Goal: Task Accomplishment & Management: Complete application form

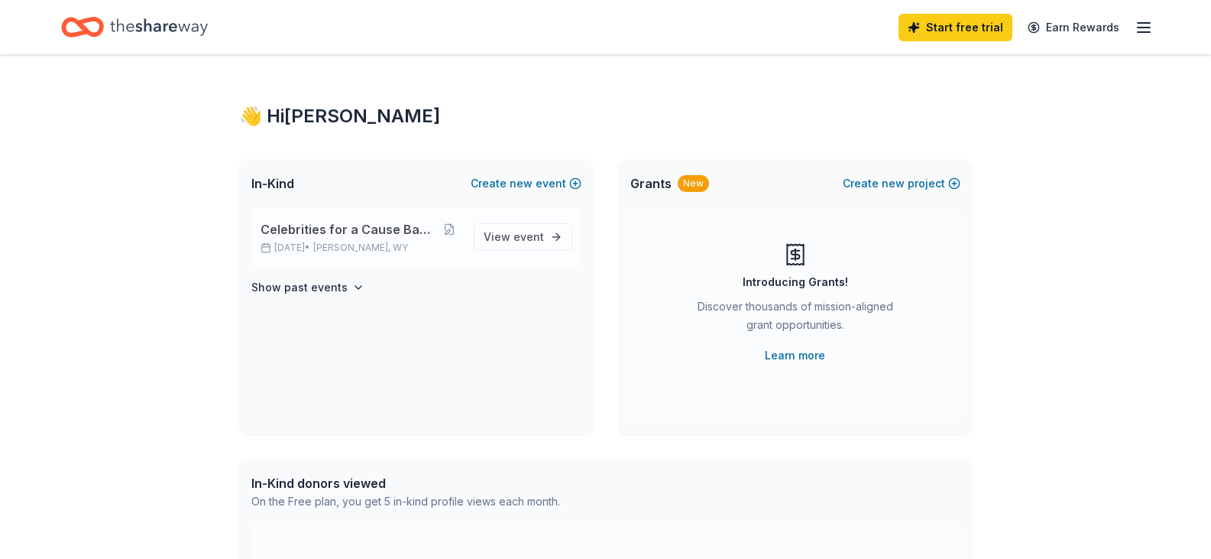
click at [425, 238] on span "Celebrities for a Cause Back the Blue" at bounding box center [349, 229] width 177 height 18
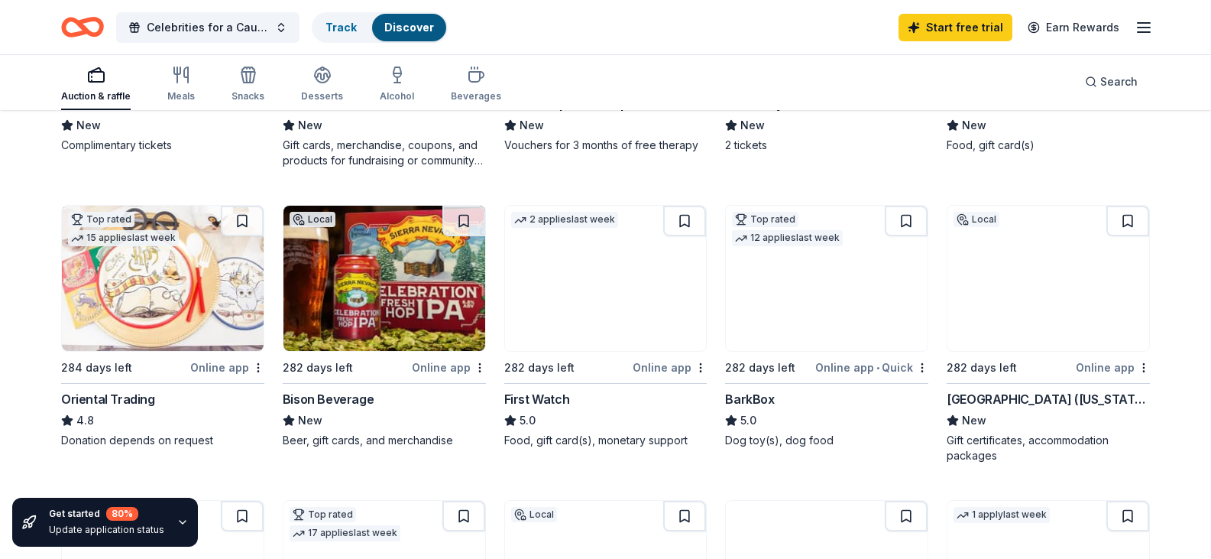
scroll to position [535, 0]
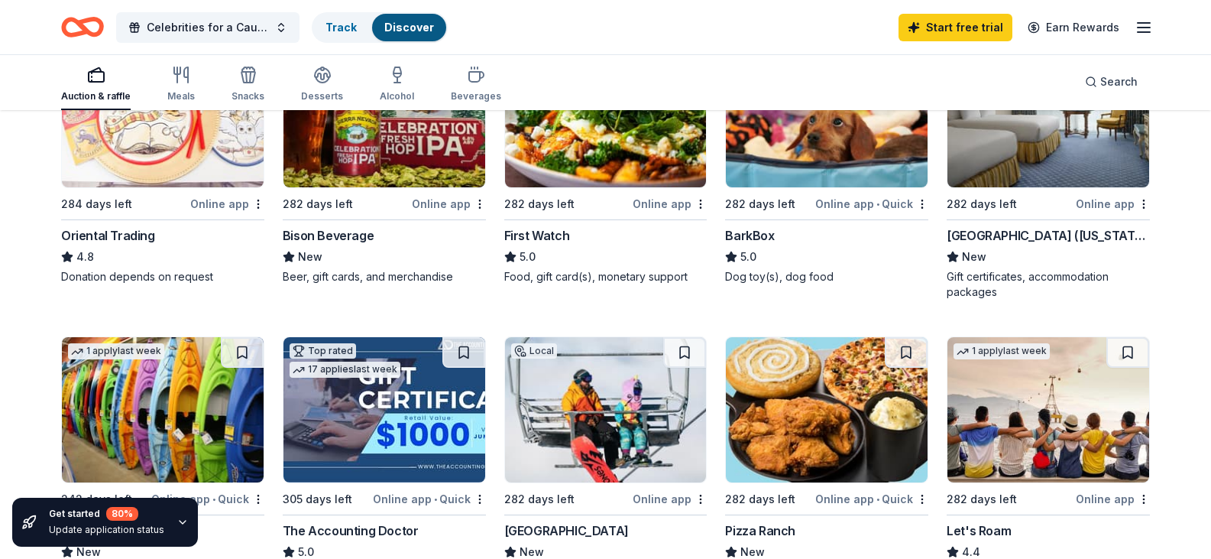
click at [348, 245] on div "Bison Beverage" at bounding box center [328, 235] width 91 height 18
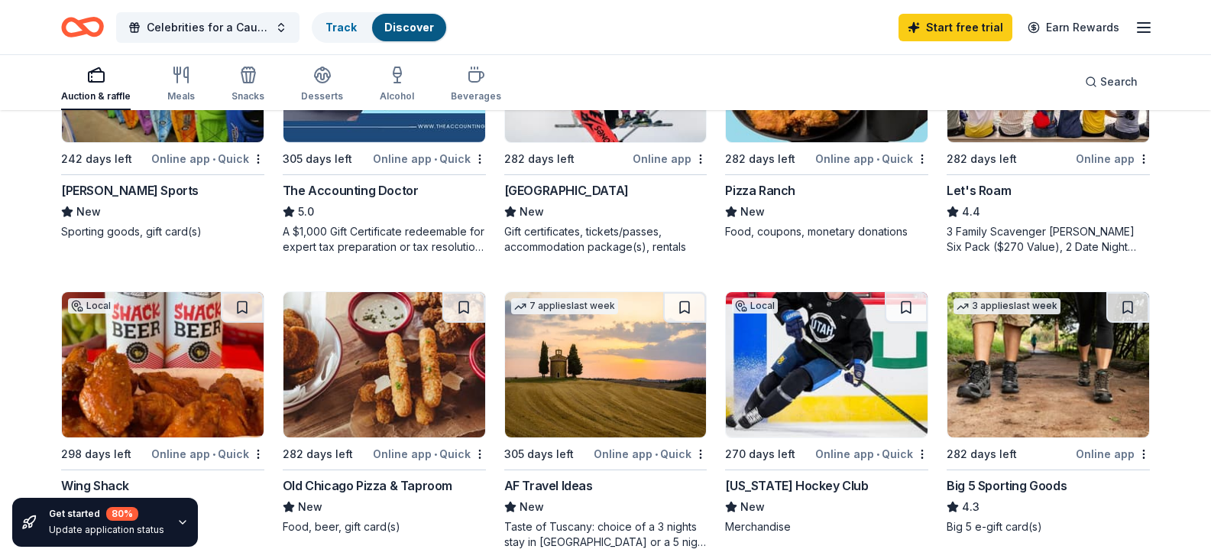
scroll to position [1070, 0]
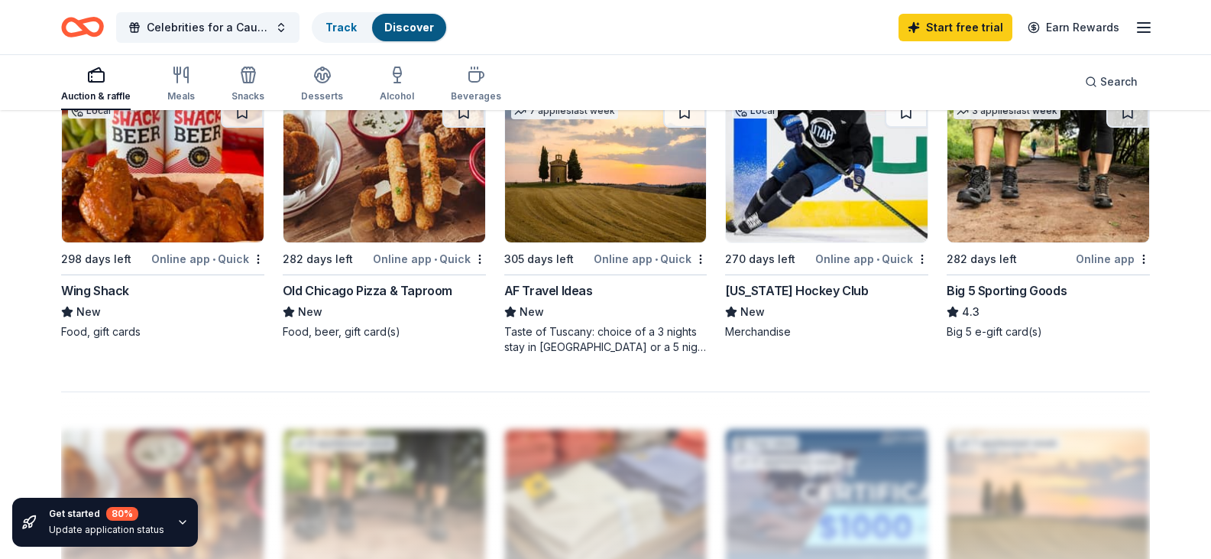
click at [578, 300] on div "AF Travel Ideas" at bounding box center [548, 290] width 89 height 18
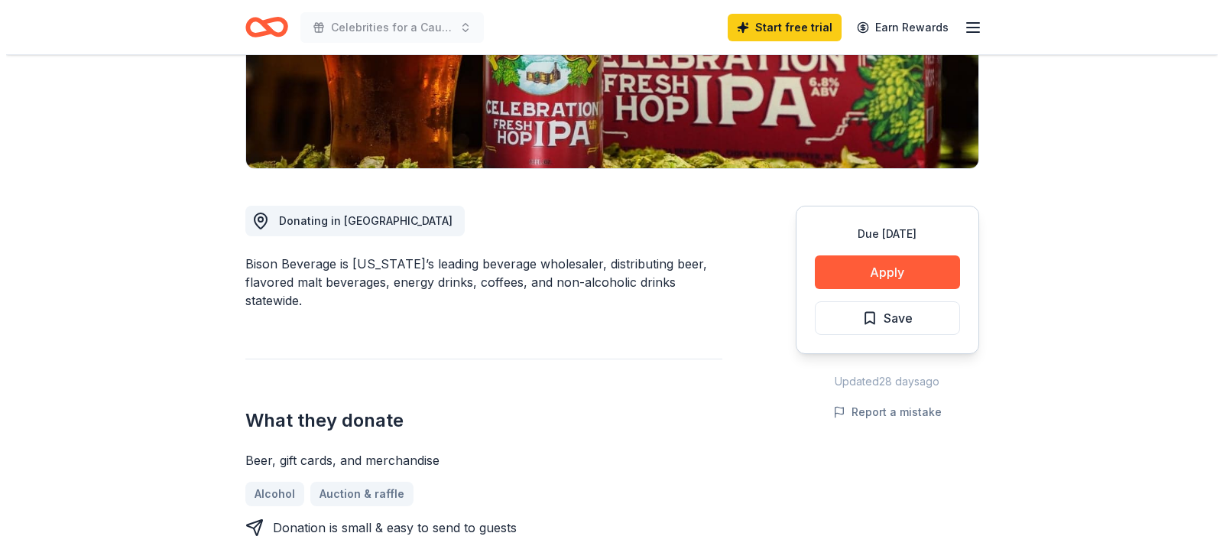
scroll to position [382, 0]
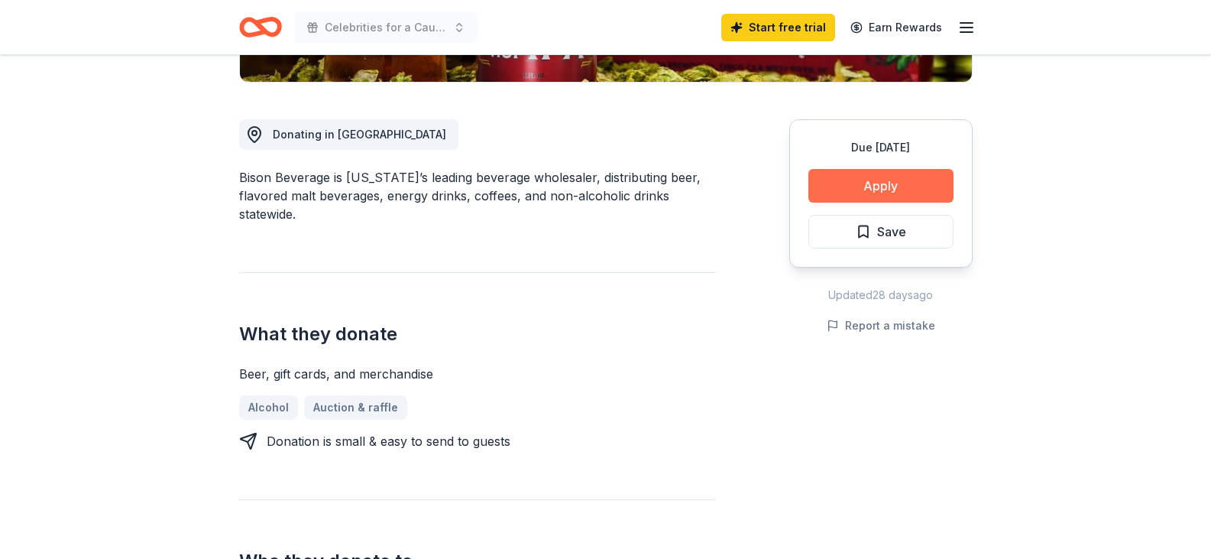
click at [871, 183] on button "Apply" at bounding box center [880, 186] width 145 height 34
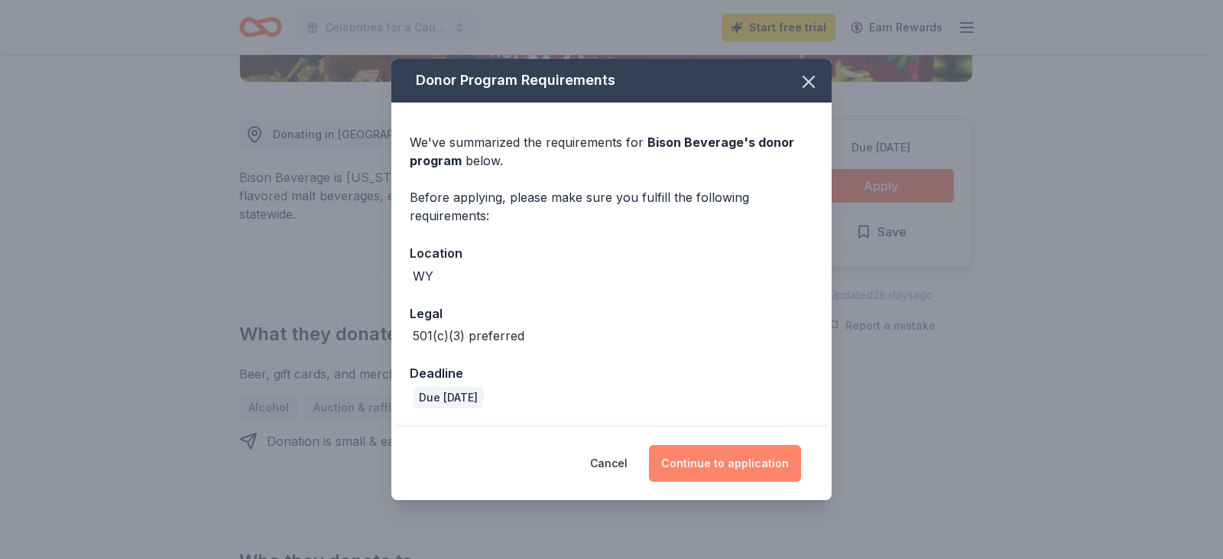
click at [742, 468] on button "Continue to application" at bounding box center [725, 463] width 152 height 37
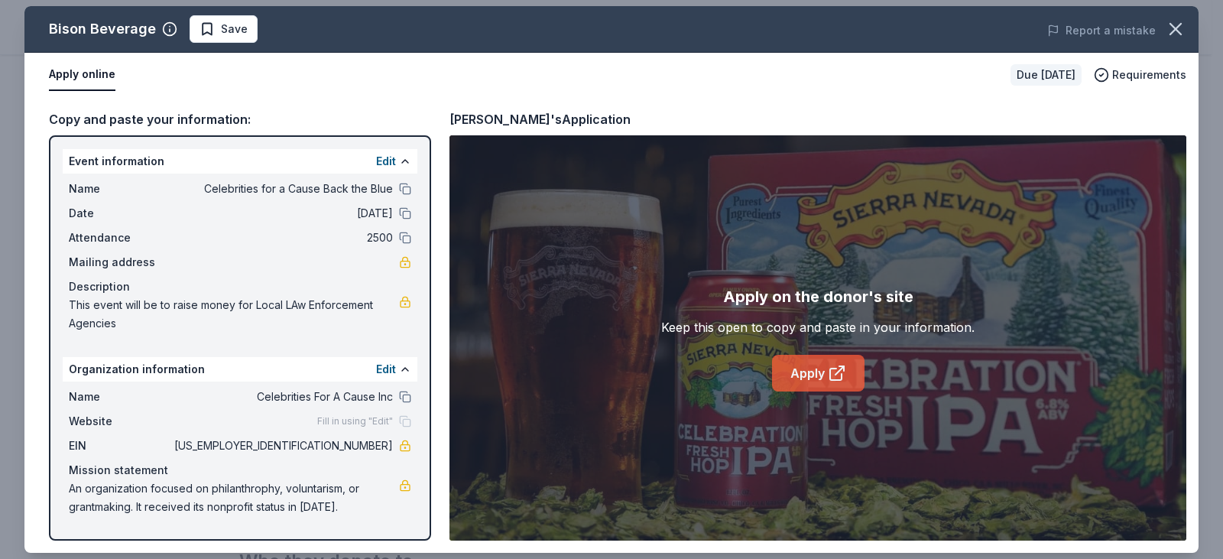
click at [844, 381] on icon at bounding box center [837, 373] width 18 height 18
